Goal: Navigation & Orientation: Find specific page/section

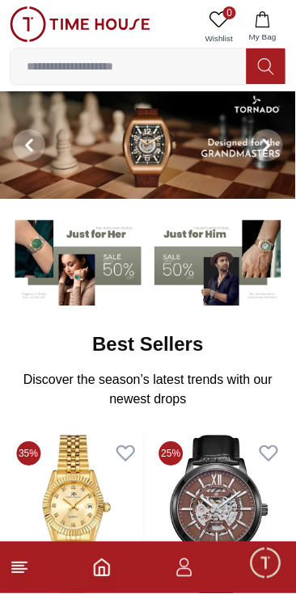
click at [272, 156] on span at bounding box center [267, 145] width 32 height 32
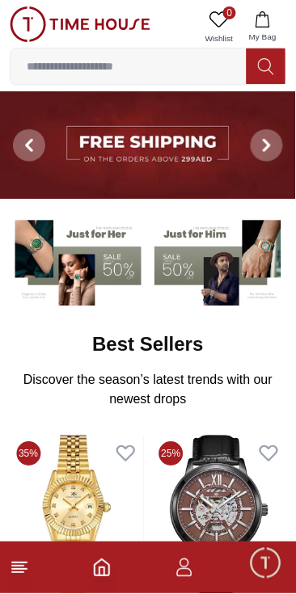
click at [264, 159] on span at bounding box center [267, 145] width 32 height 32
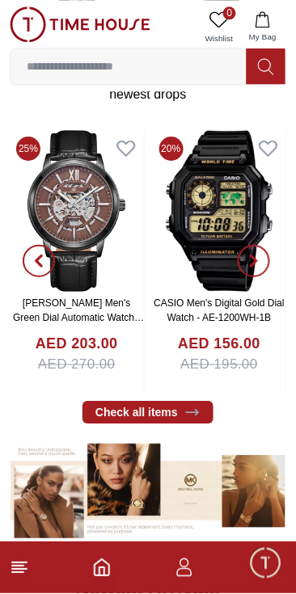
scroll to position [302, 0]
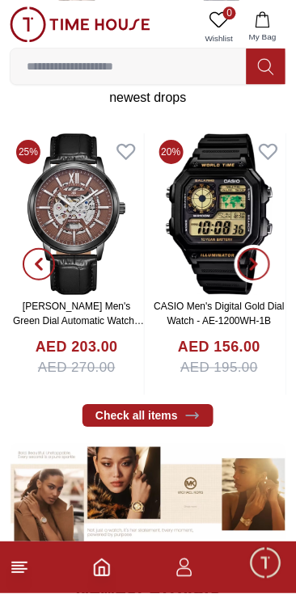
click at [262, 265] on span "button" at bounding box center [254, 264] width 32 height 32
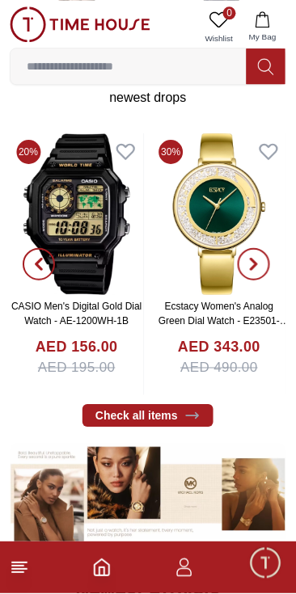
click at [256, 273] on span "button" at bounding box center [254, 264] width 32 height 32
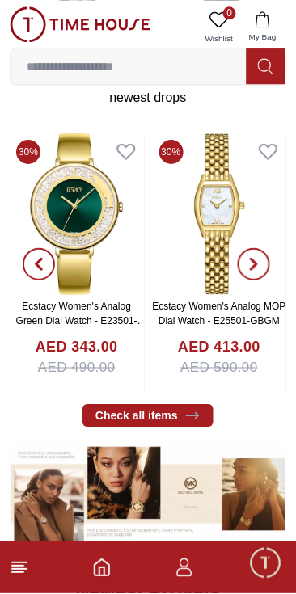
click at [254, 273] on span "button" at bounding box center [254, 264] width 32 height 32
click at [255, 267] on icon "button" at bounding box center [253, 264] width 5 height 11
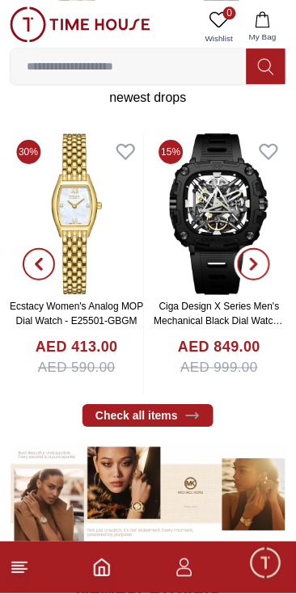
click at [251, 265] on icon "button" at bounding box center [253, 264] width 13 height 13
click at [259, 264] on icon "button" at bounding box center [253, 264] width 13 height 13
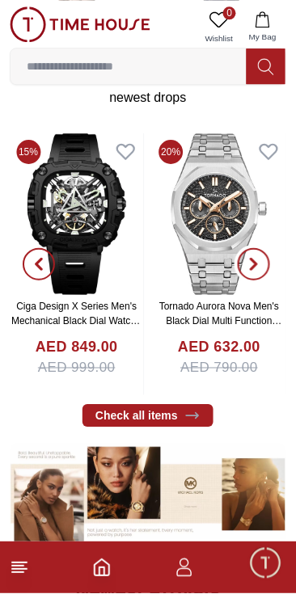
click at [254, 269] on icon "button" at bounding box center [253, 264] width 5 height 11
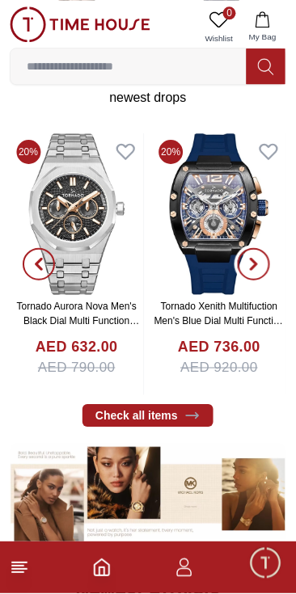
click at [251, 274] on span "button" at bounding box center [254, 264] width 32 height 32
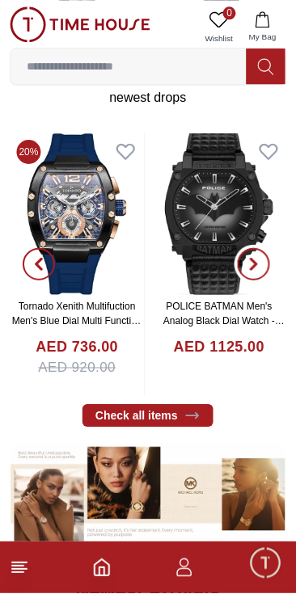
click at [247, 278] on span "button" at bounding box center [254, 264] width 32 height 32
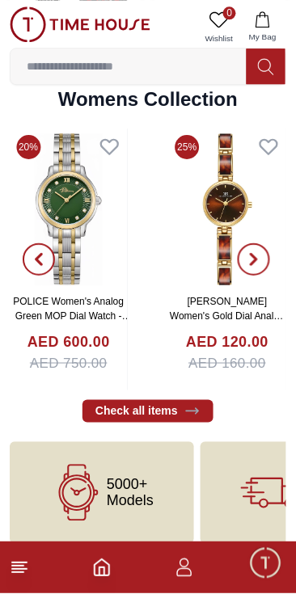
scroll to position [3410, 0]
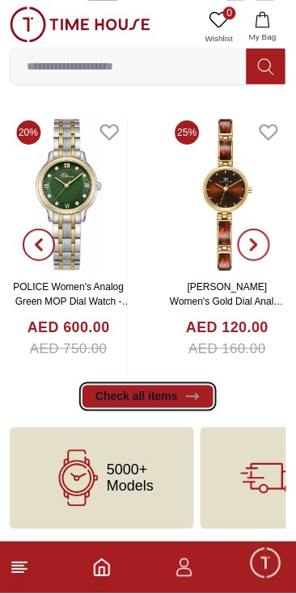
click at [173, 394] on link "Check all items" at bounding box center [147, 397] width 131 height 23
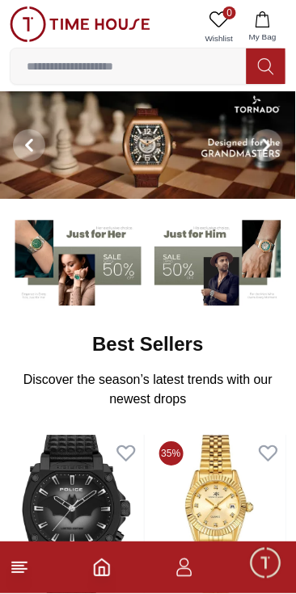
click at [274, 147] on span at bounding box center [267, 145] width 32 height 32
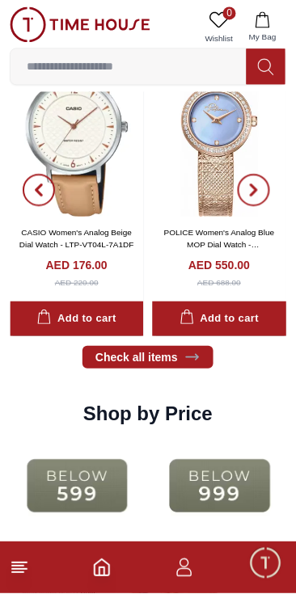
scroll to position [1572, 0]
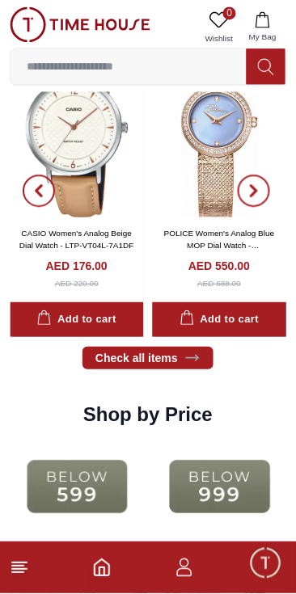
click at [272, 197] on button "button" at bounding box center [254, 191] width 58 height 292
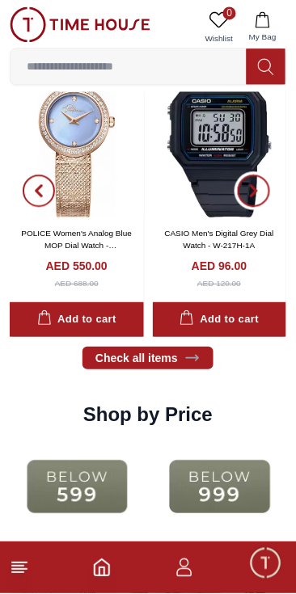
click at [271, 204] on button "button" at bounding box center [254, 191] width 58 height 292
click at [265, 205] on button "button" at bounding box center [254, 191] width 58 height 292
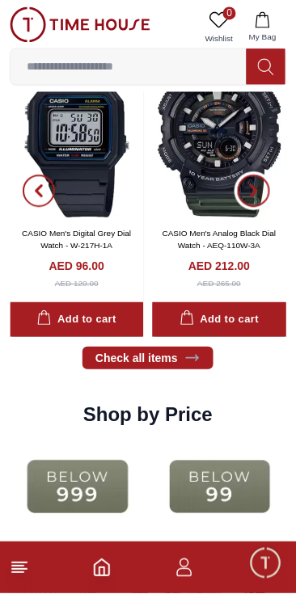
click at [260, 209] on button "button" at bounding box center [254, 191] width 58 height 292
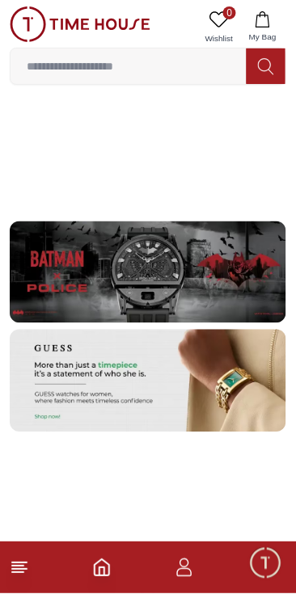
scroll to position [2685, 0]
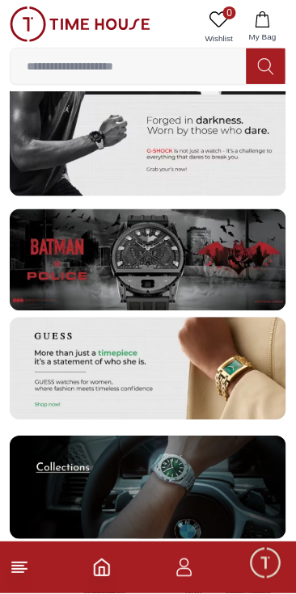
click at [200, 373] on img at bounding box center [148, 369] width 276 height 102
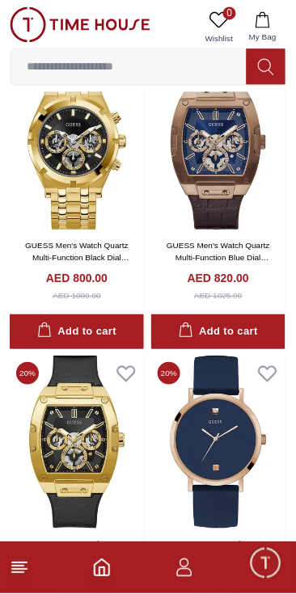
scroll to position [2011, 0]
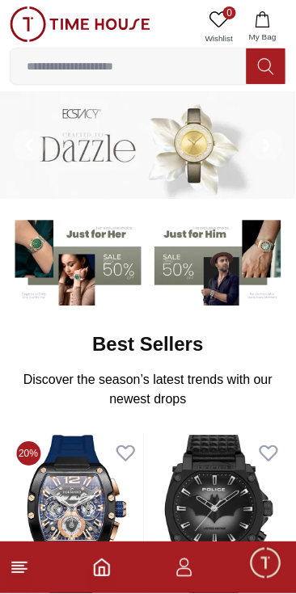
click at [105, 30] on img at bounding box center [80, 24] width 141 height 36
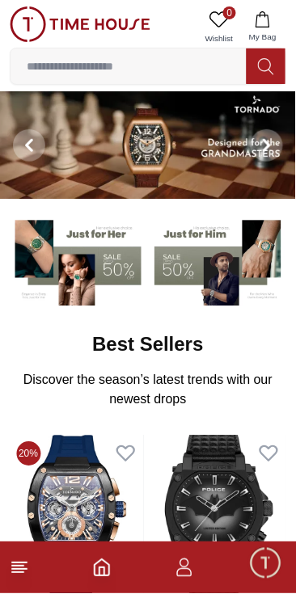
click at [96, 27] on img at bounding box center [80, 24] width 141 height 36
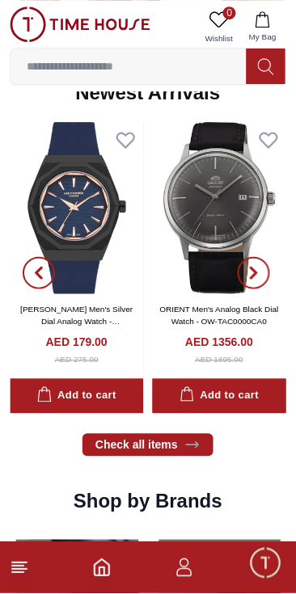
scroll to position [800, 0]
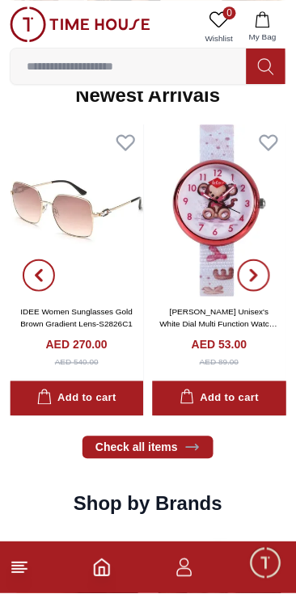
click at [262, 278] on span "button" at bounding box center [254, 275] width 32 height 32
click at [253, 278] on icon "button" at bounding box center [253, 275] width 5 height 11
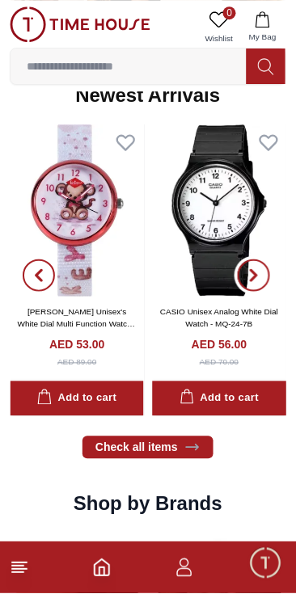
click at [244, 277] on span "button" at bounding box center [254, 275] width 32 height 32
click at [251, 276] on icon "button" at bounding box center [253, 275] width 13 height 13
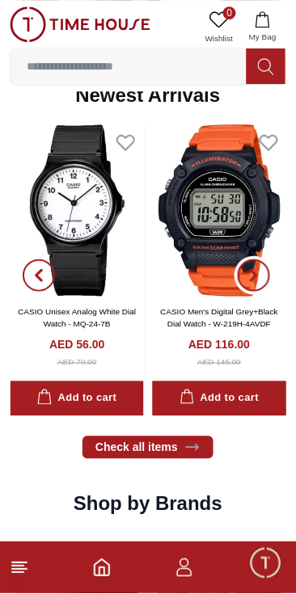
click at [251, 275] on icon "button" at bounding box center [253, 275] width 13 height 13
click at [252, 270] on icon "button" at bounding box center [253, 275] width 5 height 11
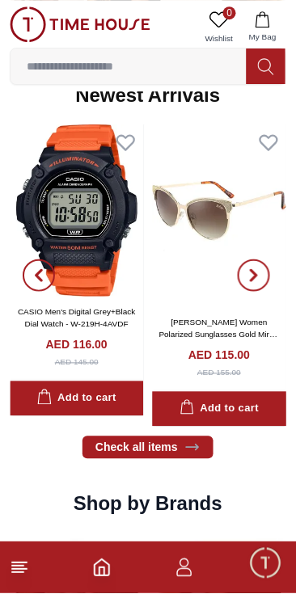
click at [255, 269] on icon "button" at bounding box center [253, 275] width 13 height 13
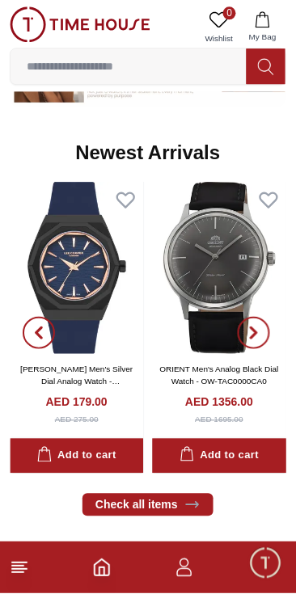
scroll to position [737, 0]
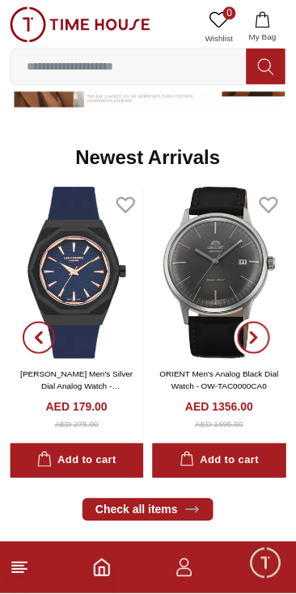
click at [261, 335] on span "button" at bounding box center [254, 338] width 32 height 32
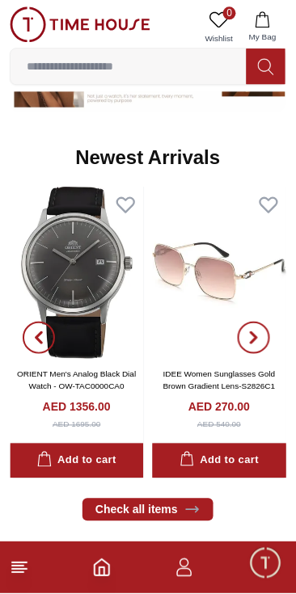
click at [247, 346] on span "button" at bounding box center [254, 338] width 32 height 32
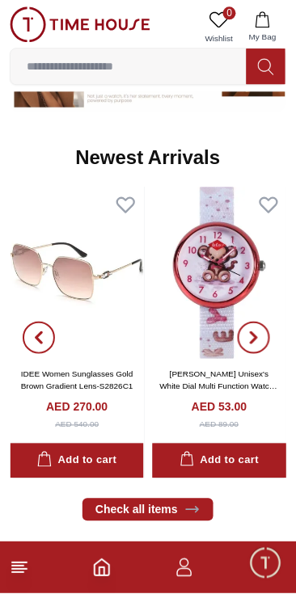
click at [248, 337] on icon "button" at bounding box center [253, 337] width 13 height 13
click at [249, 331] on span "button" at bounding box center [254, 338] width 32 height 32
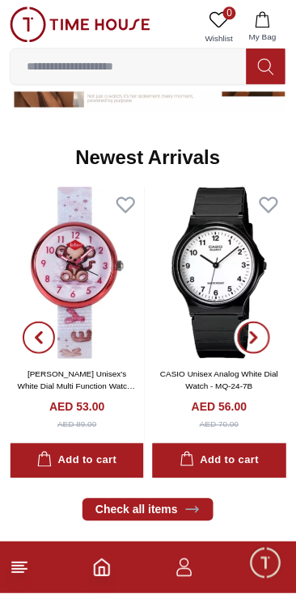
click at [256, 332] on icon "button" at bounding box center [253, 337] width 13 height 13
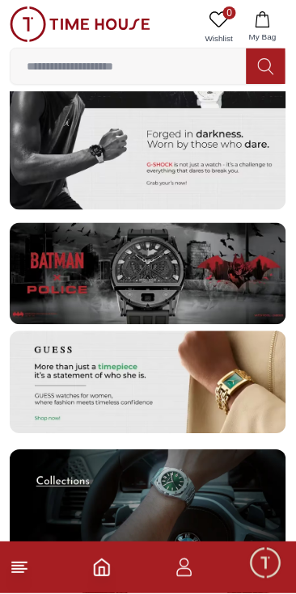
scroll to position [2670, 0]
